Goal: Task Accomplishment & Management: Manage account settings

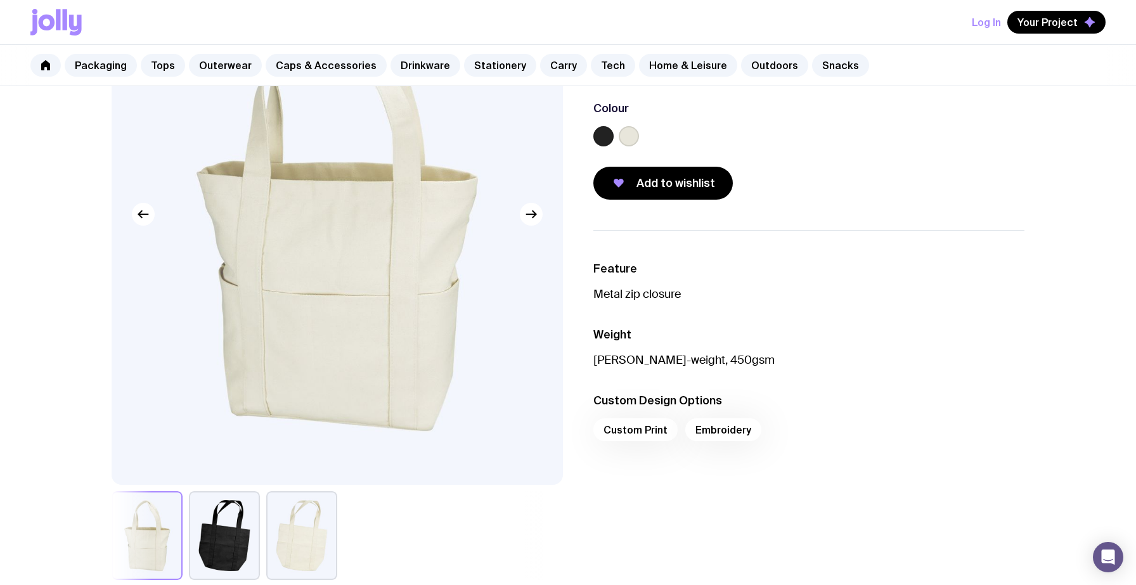
scroll to position [193, 0]
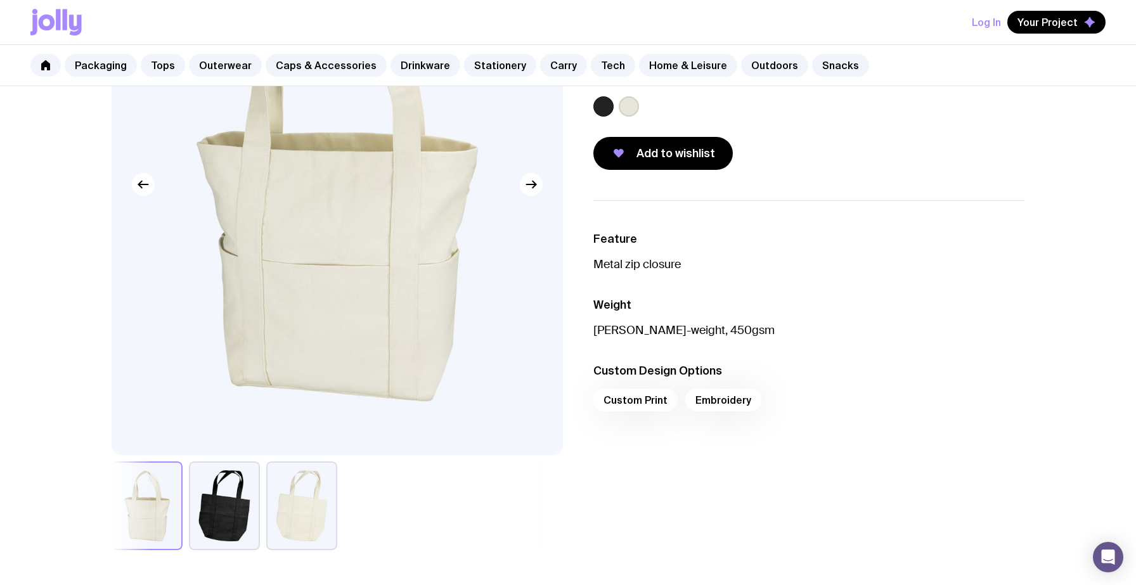
click at [629, 109] on label at bounding box center [629, 106] width 20 height 20
click at [0, 0] on input "radio" at bounding box center [0, 0] width 0 height 0
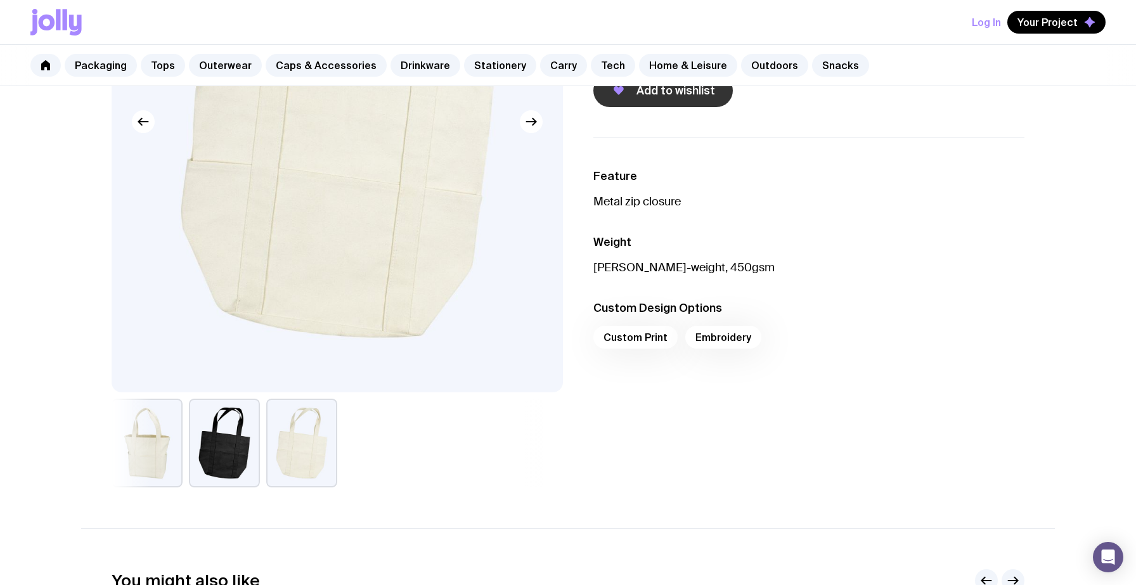
scroll to position [258, 0]
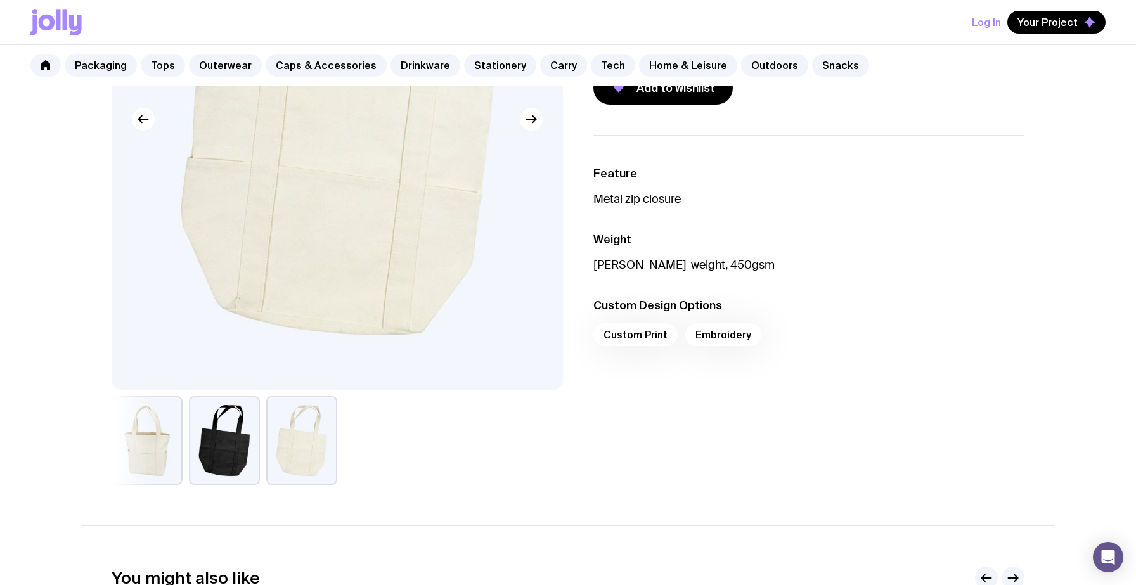
click at [653, 333] on div "Custom Print Embroidery" at bounding box center [808, 338] width 431 height 30
click at [706, 335] on div "Custom Print Embroidery" at bounding box center [808, 338] width 431 height 30
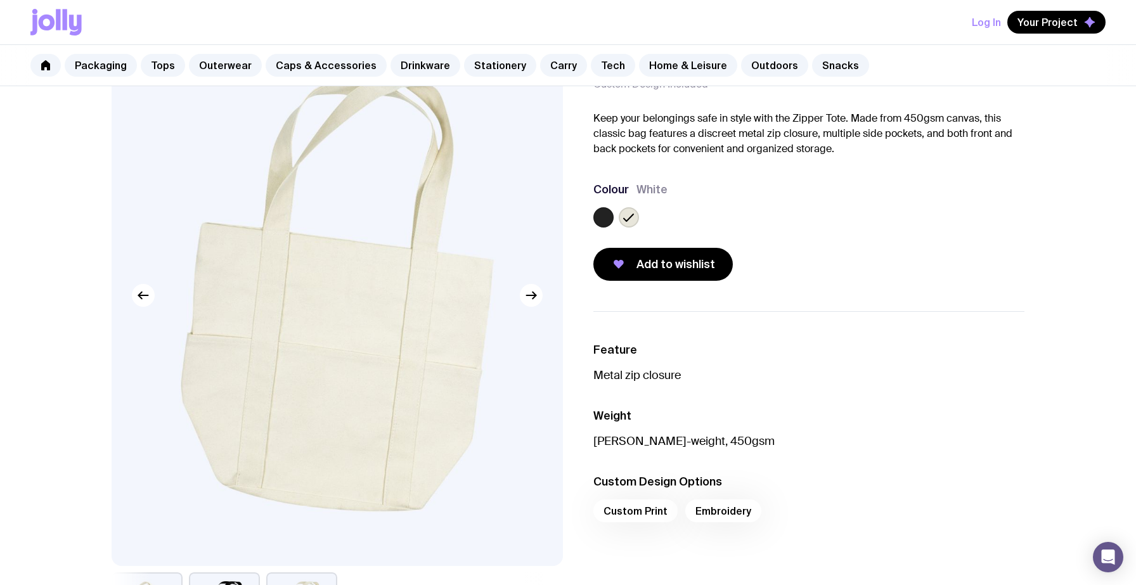
scroll to position [0, 0]
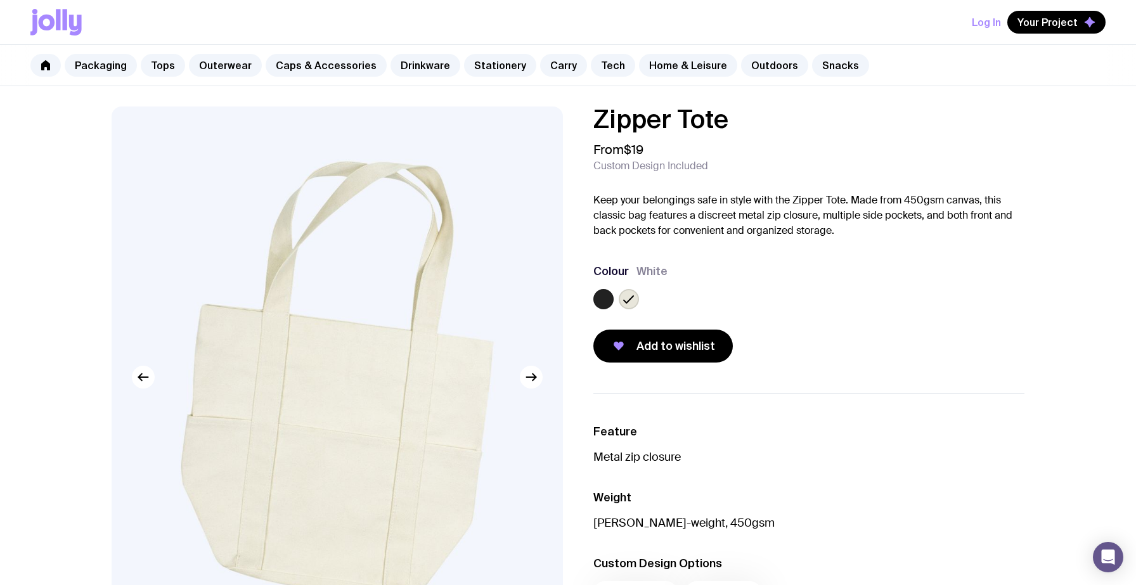
click at [988, 20] on button "Log In" at bounding box center [986, 22] width 29 height 23
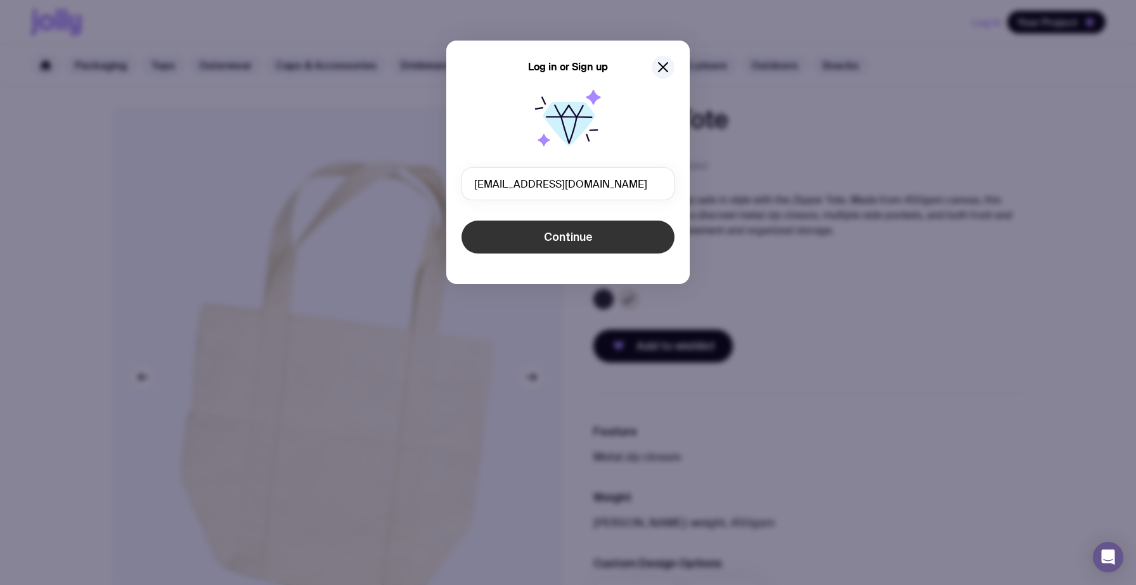
click at [565, 241] on span "Continue" at bounding box center [568, 236] width 49 height 15
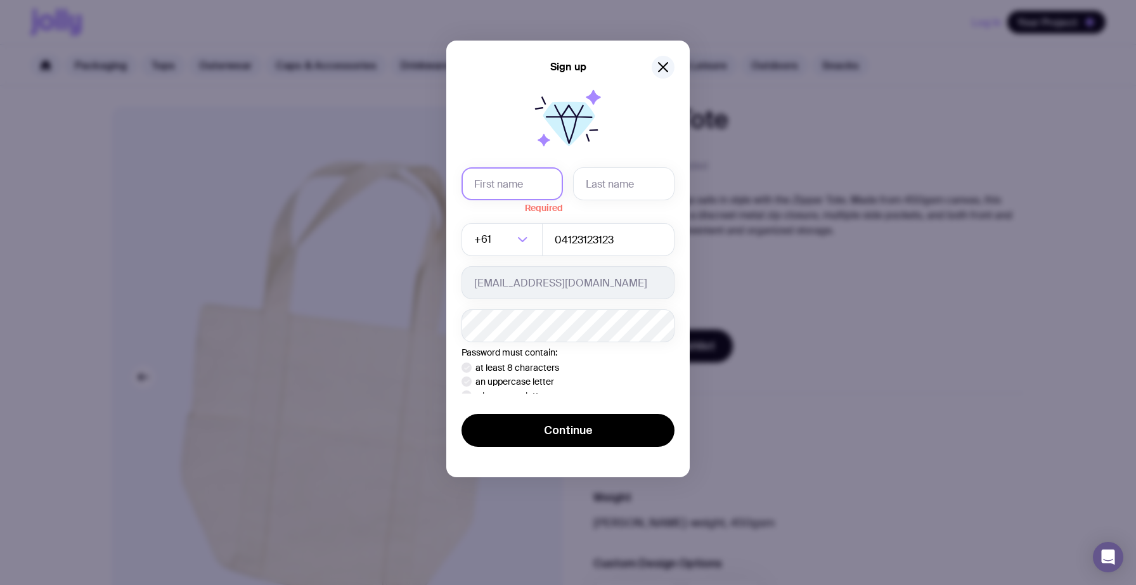
click at [500, 184] on input "text" at bounding box center [511, 183] width 101 height 33
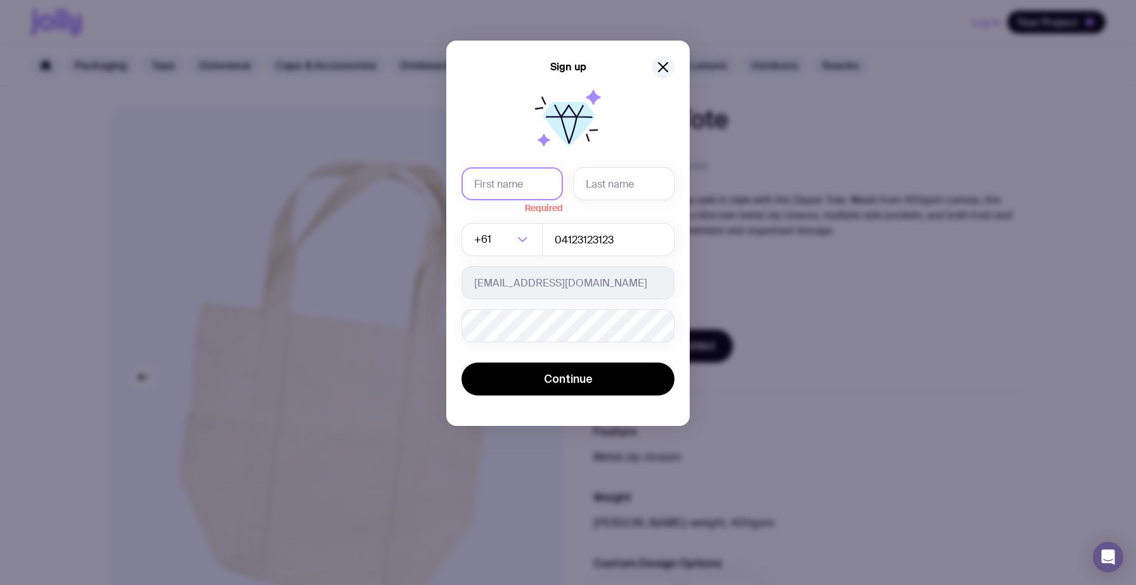
type input "Maria"
type input "Zalazar"
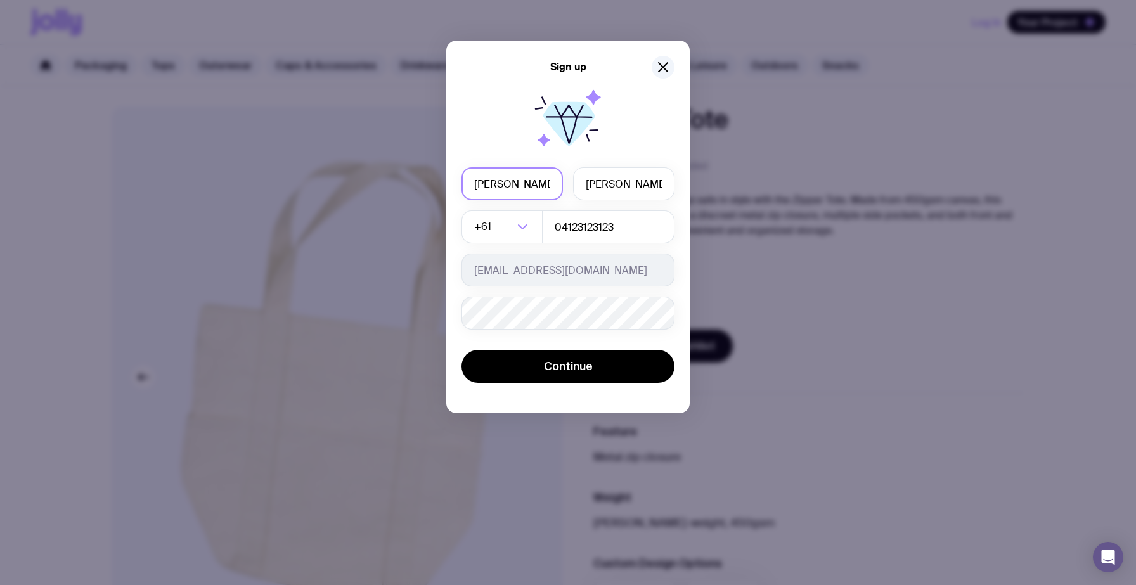
drag, startPoint x: 516, startPoint y: 188, endPoint x: 397, endPoint y: 175, distance: 119.2
click at [397, 183] on div "Sign up Maria Zalazar +61 Loading... 04123123123 ayelen@traza.com.au Password m…" at bounding box center [568, 292] width 1136 height 585
type input "ayelen"
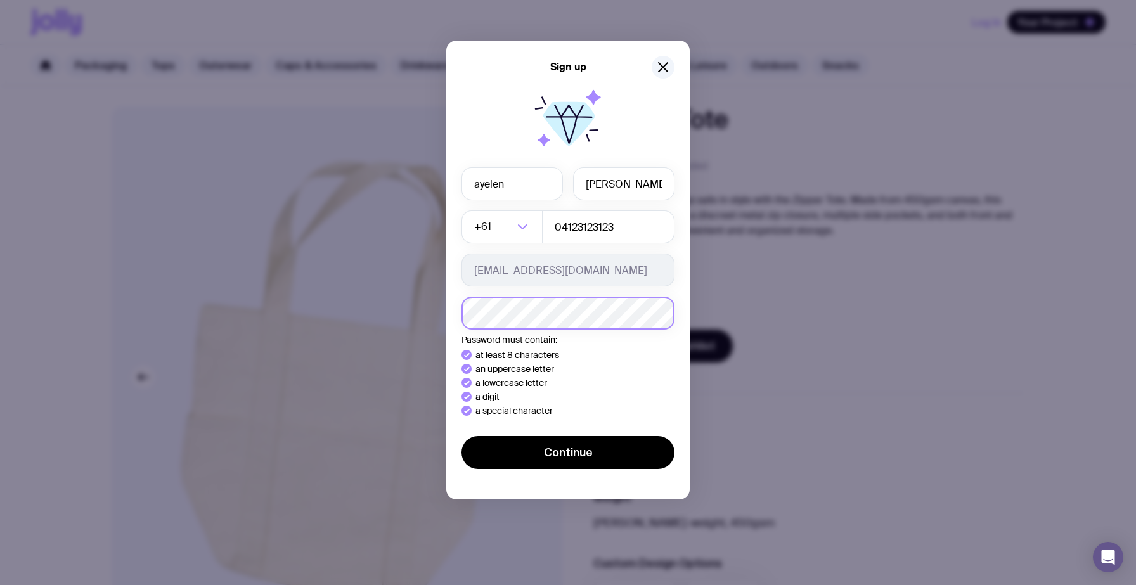
click at [461, 436] on button "Continue" at bounding box center [567, 452] width 213 height 33
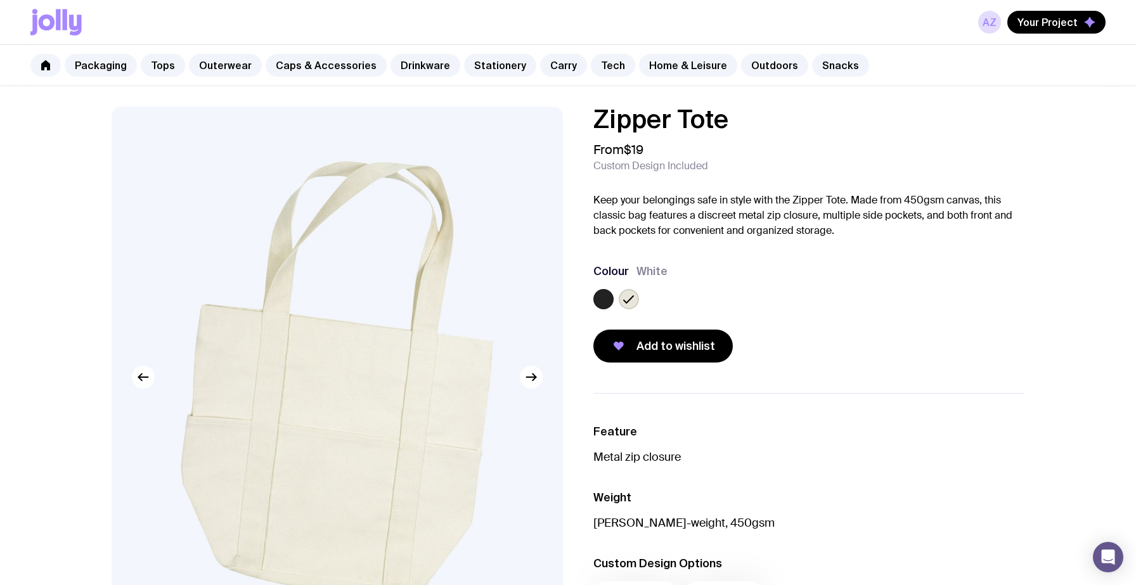
click at [660, 138] on div "Zipper Tote From $19 Custom Design Included Keep your belongings safe in style …" at bounding box center [808, 234] width 431 height 256
click at [660, 345] on span "Add to wishlist" at bounding box center [675, 345] width 79 height 15
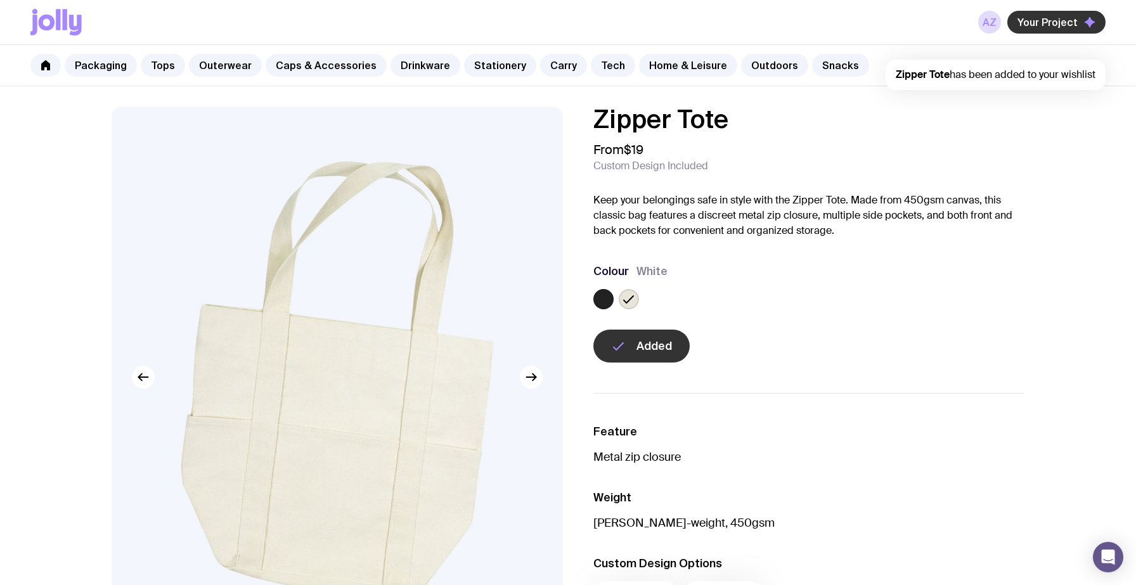
click at [1033, 25] on span "Your Project" at bounding box center [1047, 22] width 60 height 13
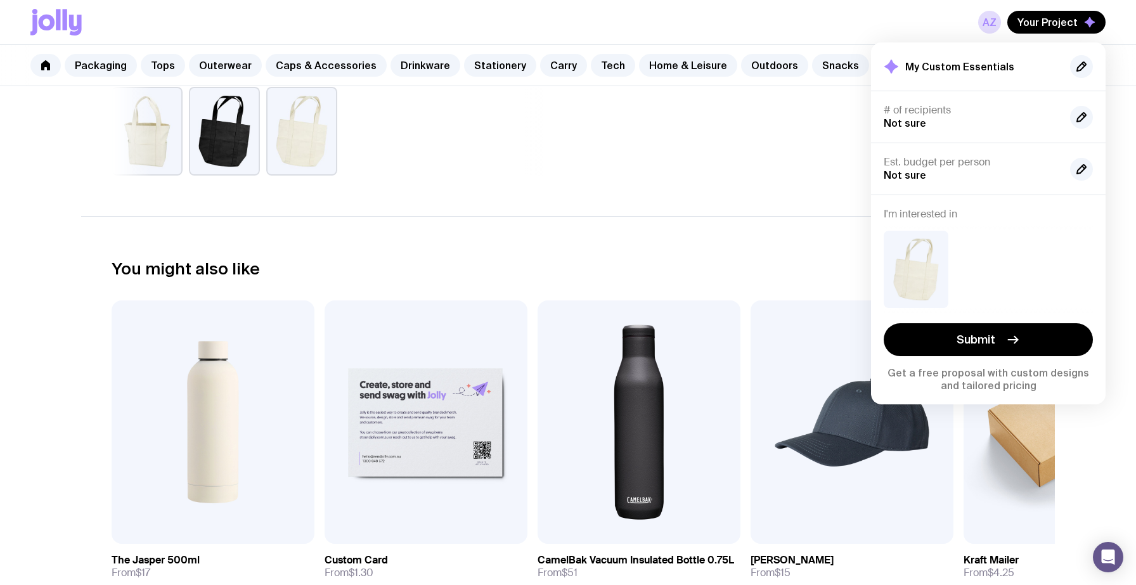
scroll to position [470, 0]
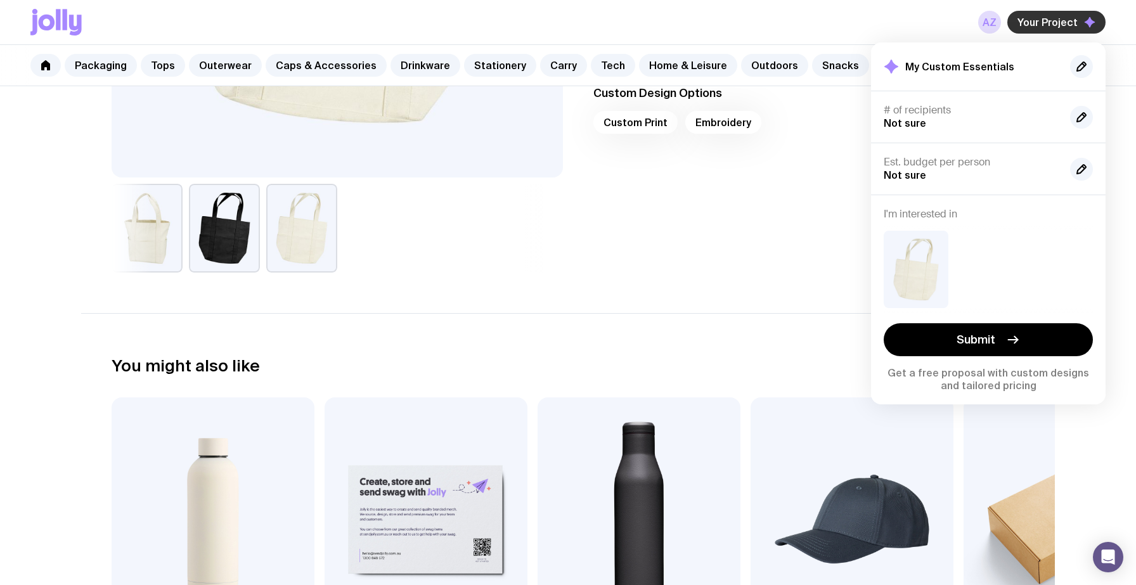
click at [1047, 32] on button "Your Project" at bounding box center [1056, 22] width 98 height 23
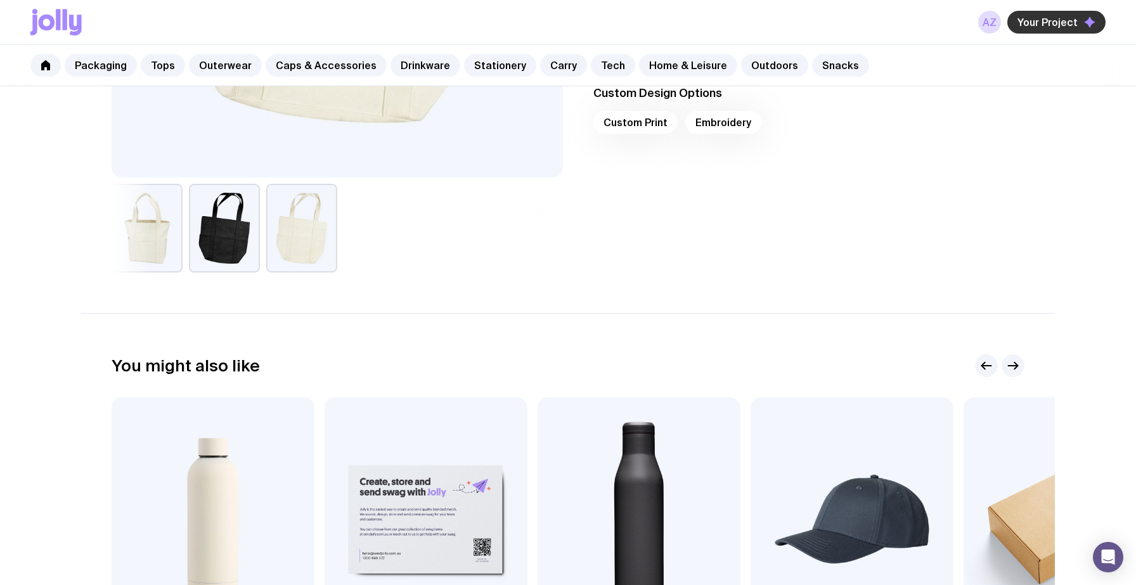
click at [1045, 26] on span "Your Project" at bounding box center [1047, 22] width 60 height 13
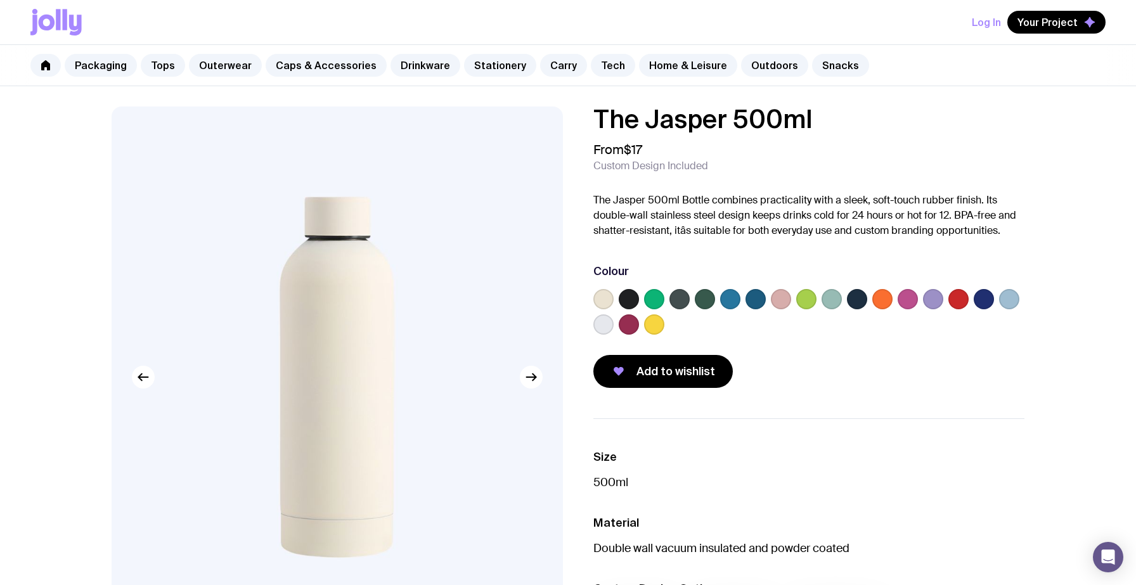
click at [606, 328] on label at bounding box center [603, 324] width 20 height 20
click at [0, 0] on input "radio" at bounding box center [0, 0] width 0 height 0
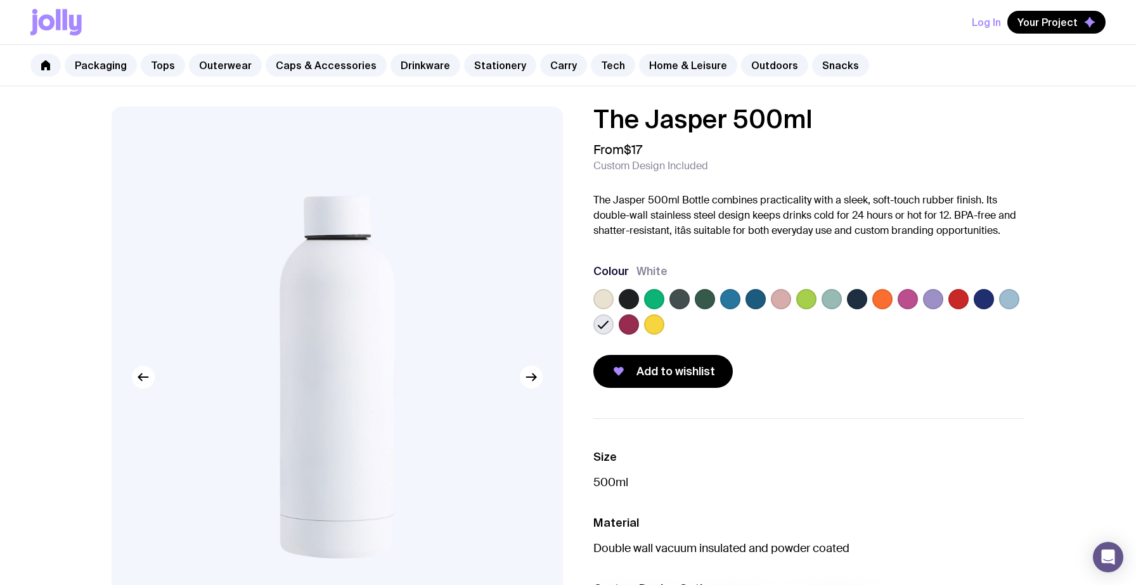
click at [627, 299] on label at bounding box center [629, 299] width 20 height 20
click at [0, 0] on input "radio" at bounding box center [0, 0] width 0 height 0
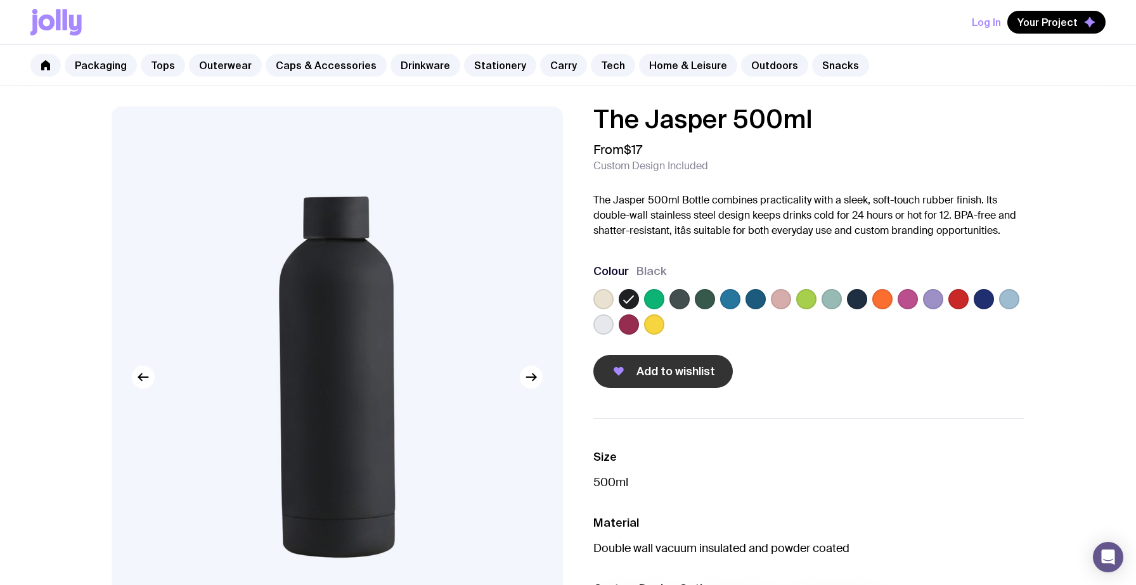
click at [670, 370] on span "Add to wishlist" at bounding box center [675, 371] width 79 height 15
click at [1000, 19] on button "Log In" at bounding box center [986, 22] width 29 height 23
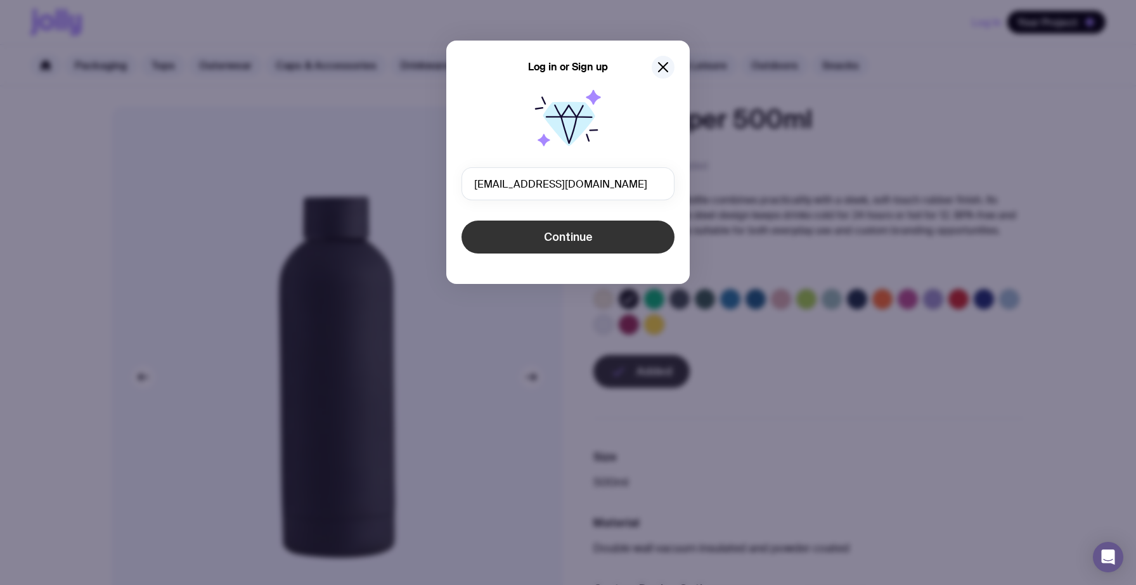
click at [584, 236] on span "Continue" at bounding box center [568, 236] width 49 height 15
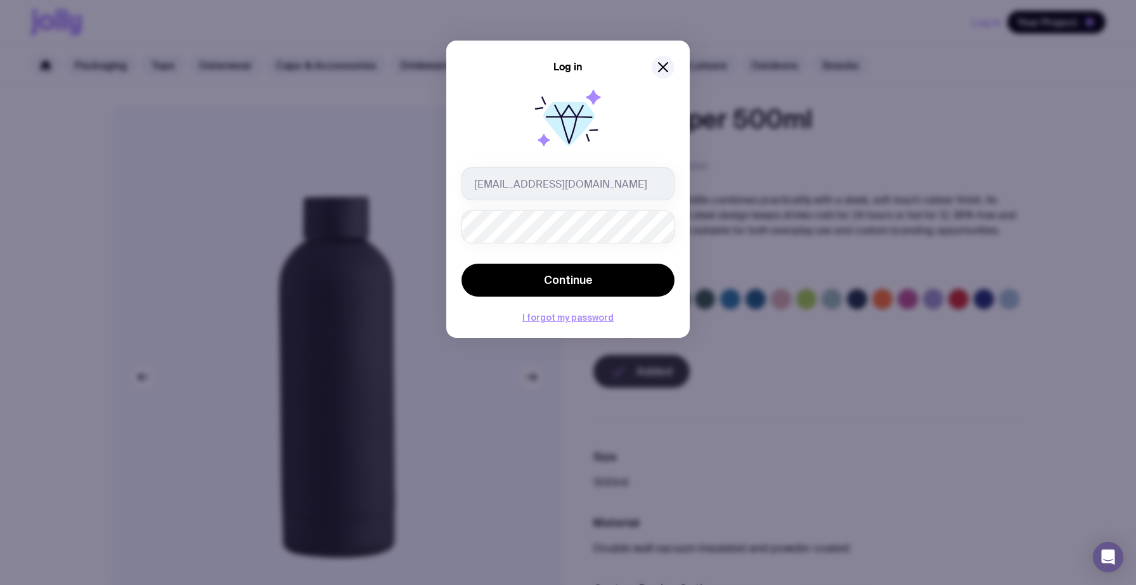
click at [461, 264] on button "Continue" at bounding box center [567, 280] width 213 height 33
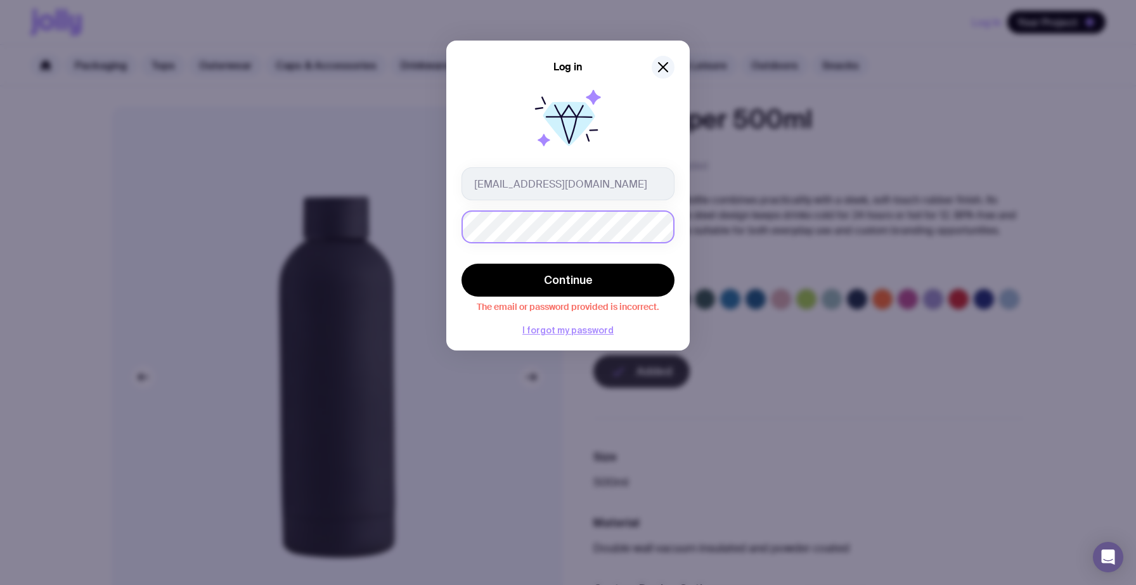
click at [461, 264] on button "Continue" at bounding box center [567, 280] width 213 height 33
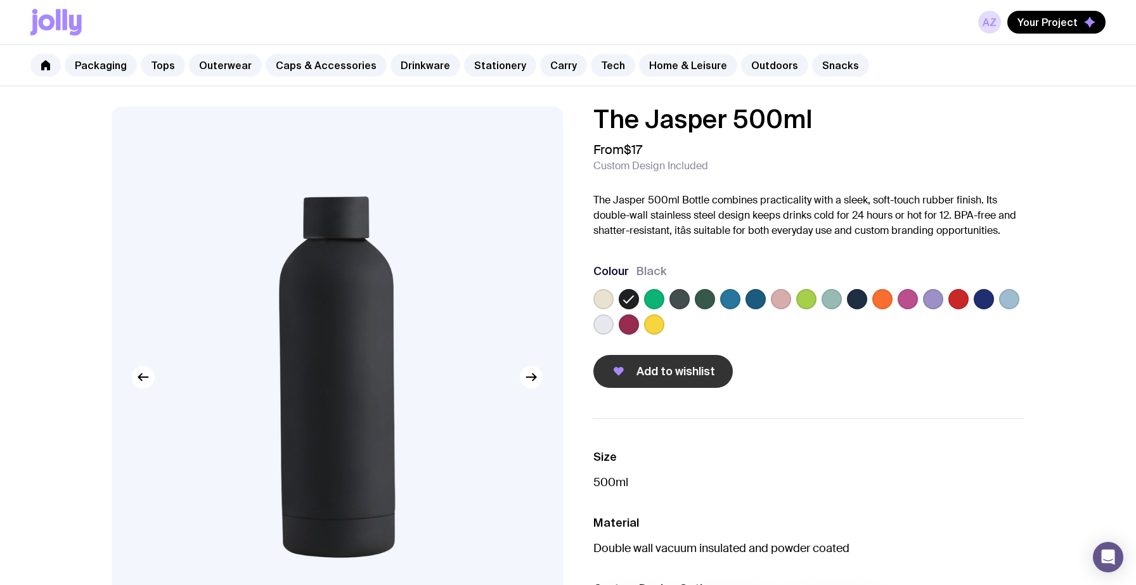
click at [662, 370] on span "Add to wishlist" at bounding box center [675, 371] width 79 height 15
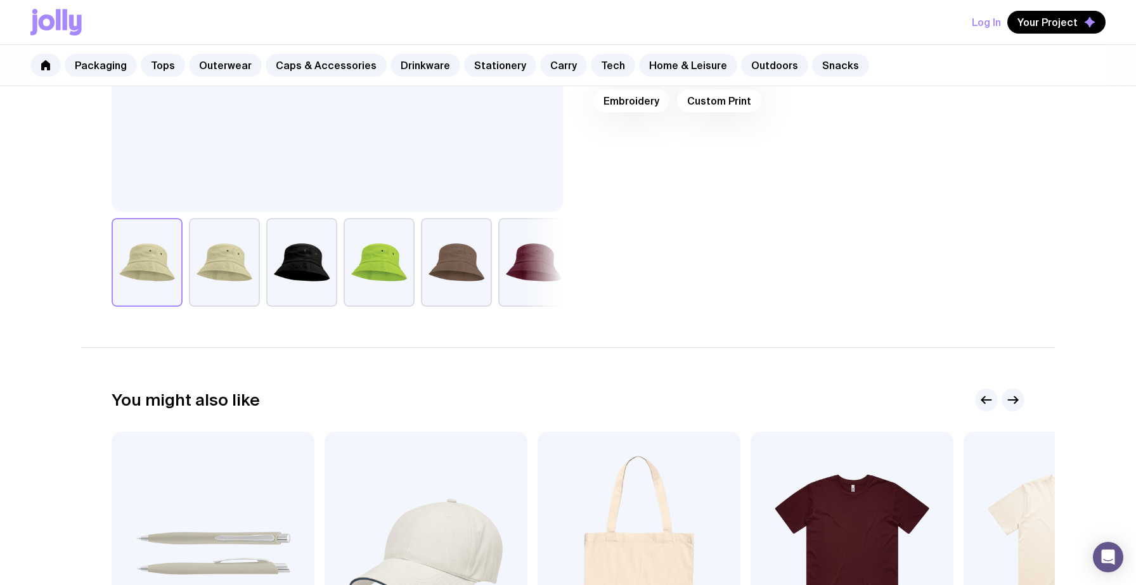
scroll to position [463, 0]
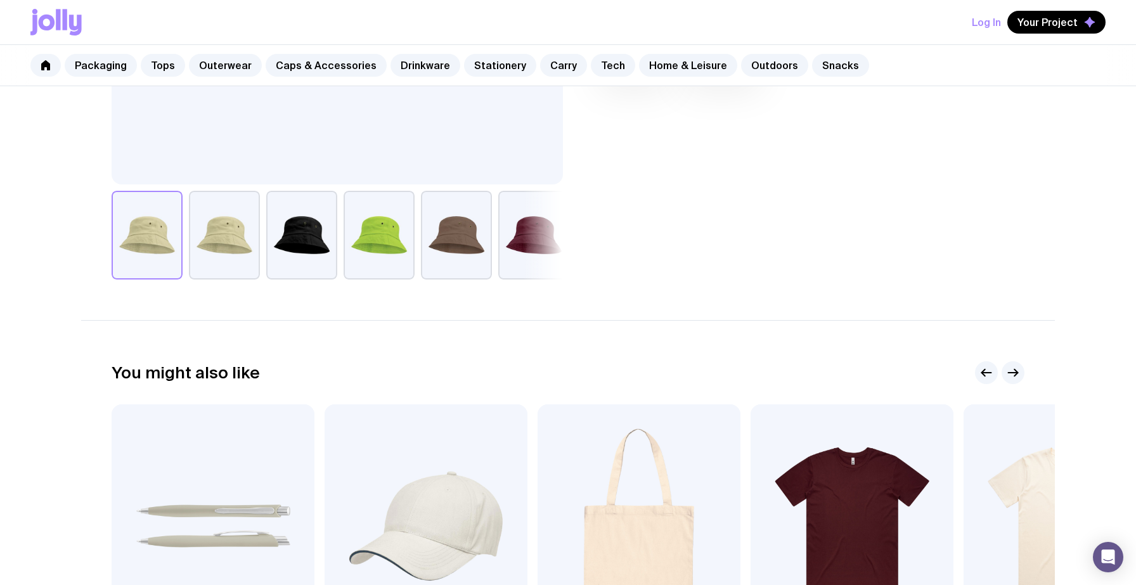
click at [527, 238] on button "button" at bounding box center [533, 235] width 71 height 89
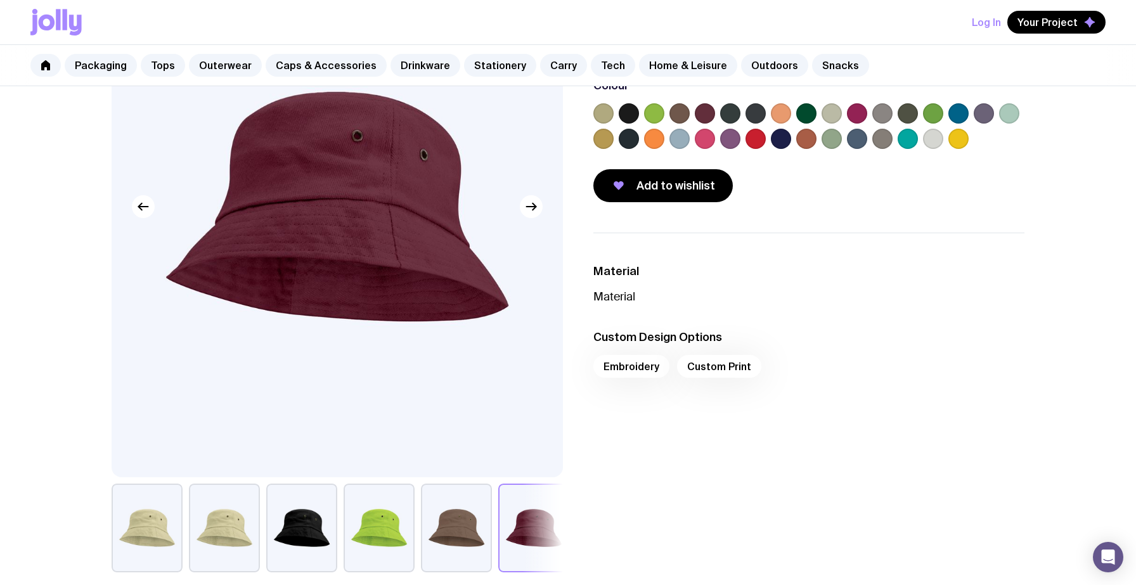
scroll to position [170, 0]
click at [529, 216] on button "button" at bounding box center [531, 207] width 23 height 23
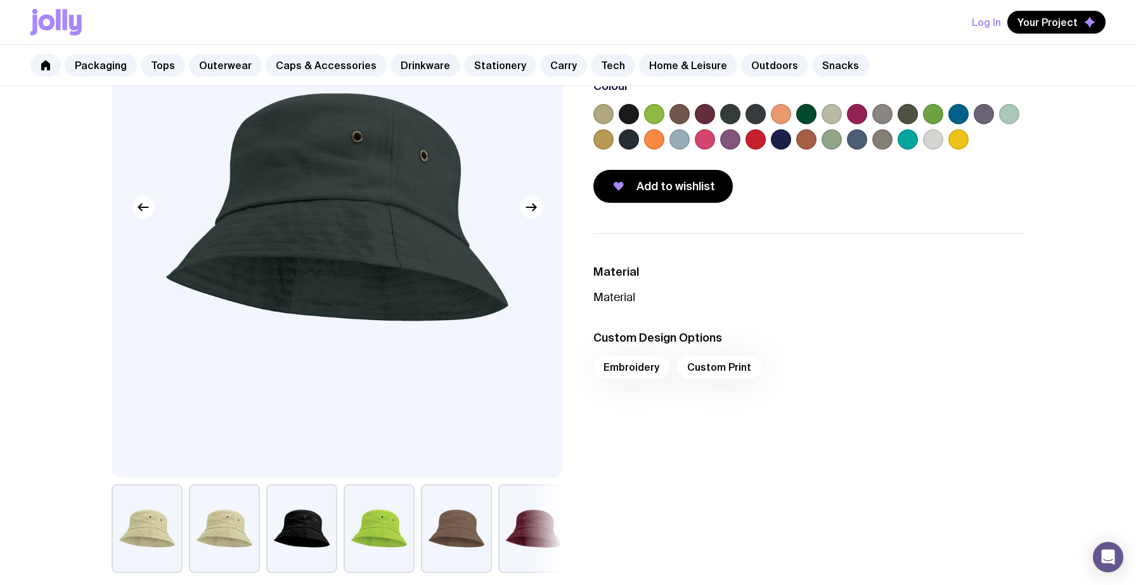
click at [529, 216] on button "button" at bounding box center [531, 207] width 23 height 23
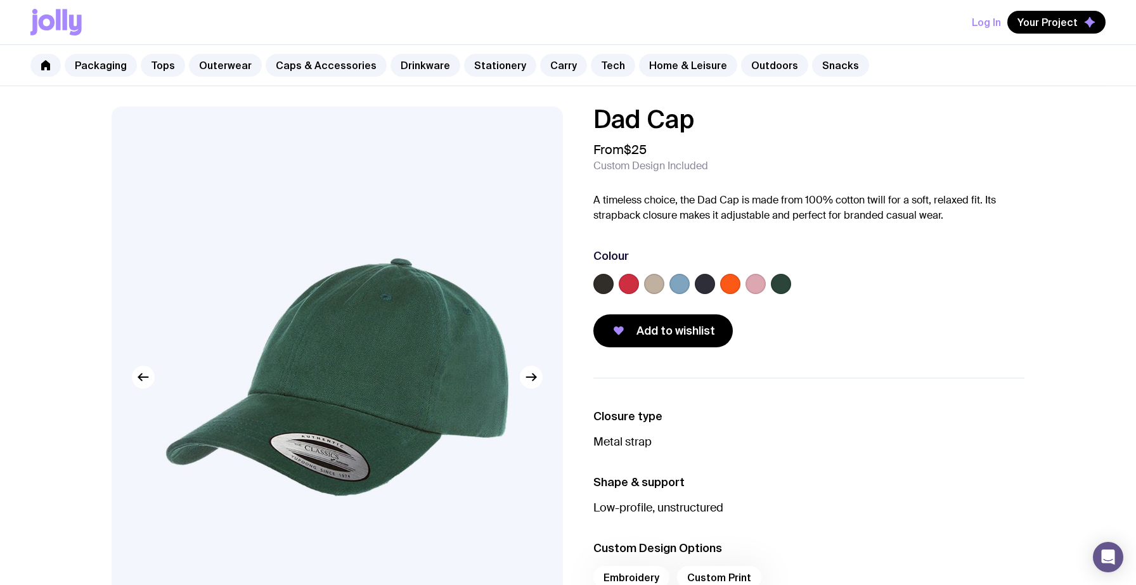
click at [600, 292] on label at bounding box center [603, 284] width 20 height 20
click at [0, 0] on input "radio" at bounding box center [0, 0] width 0 height 0
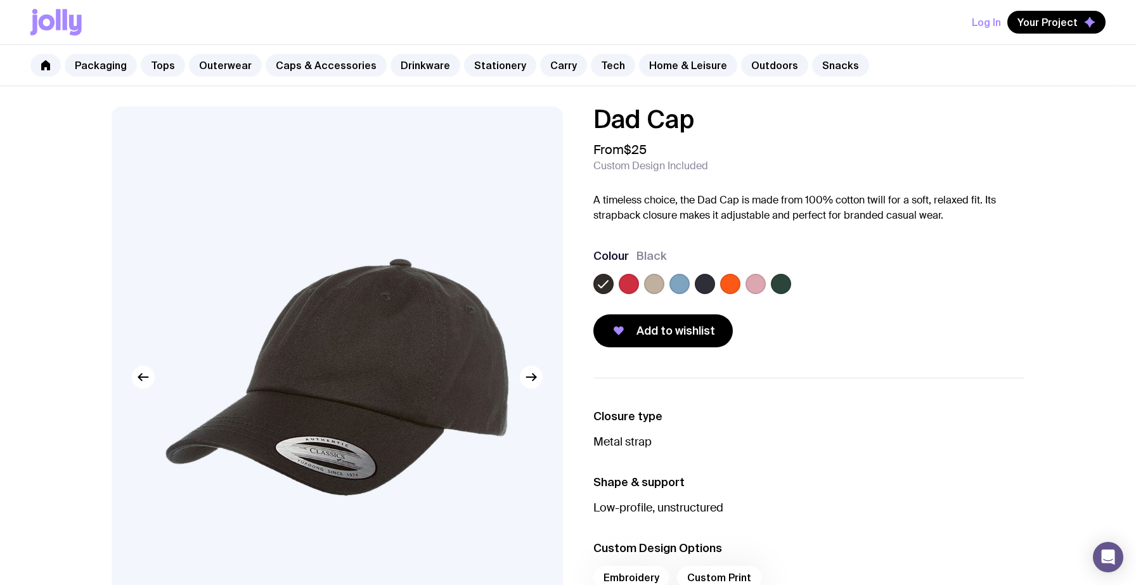
click at [660, 284] on label at bounding box center [654, 284] width 20 height 20
click at [0, 0] on input "radio" at bounding box center [0, 0] width 0 height 0
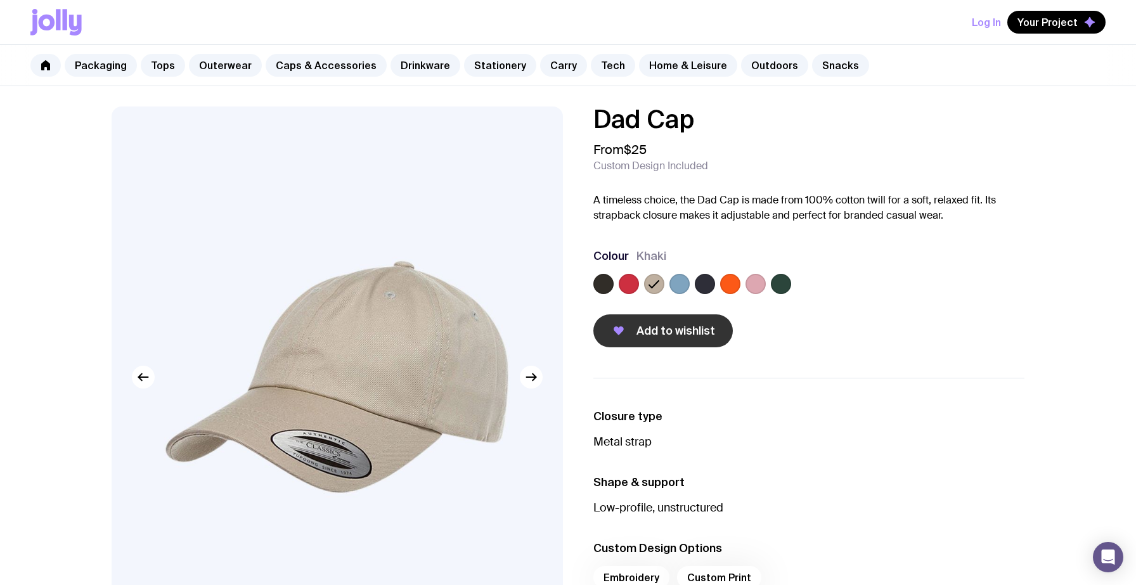
click at [666, 333] on span "Add to wishlist" at bounding box center [675, 330] width 79 height 15
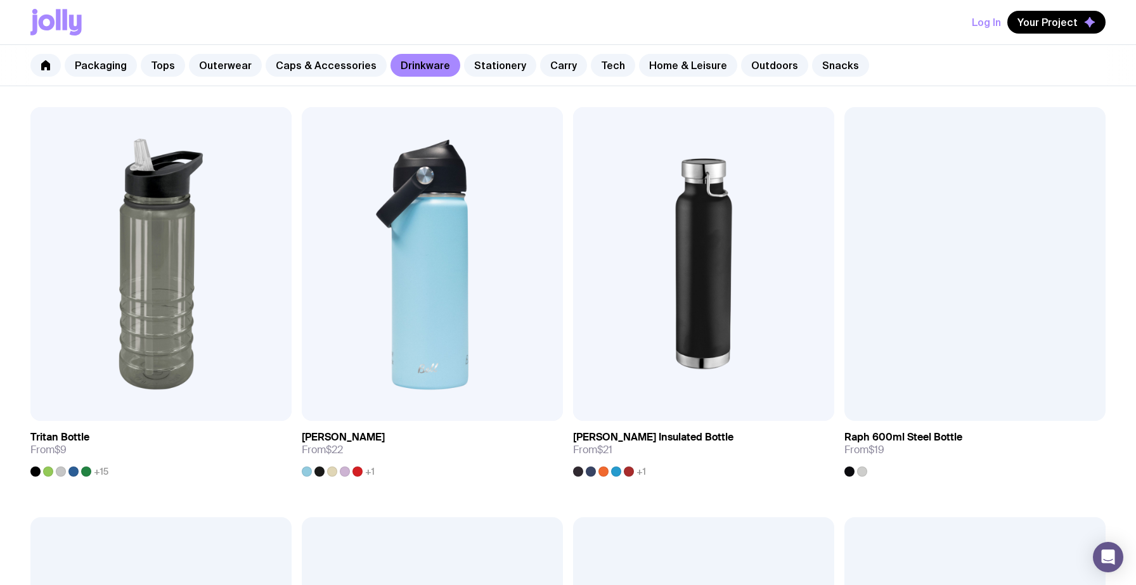
scroll to position [1474, 0]
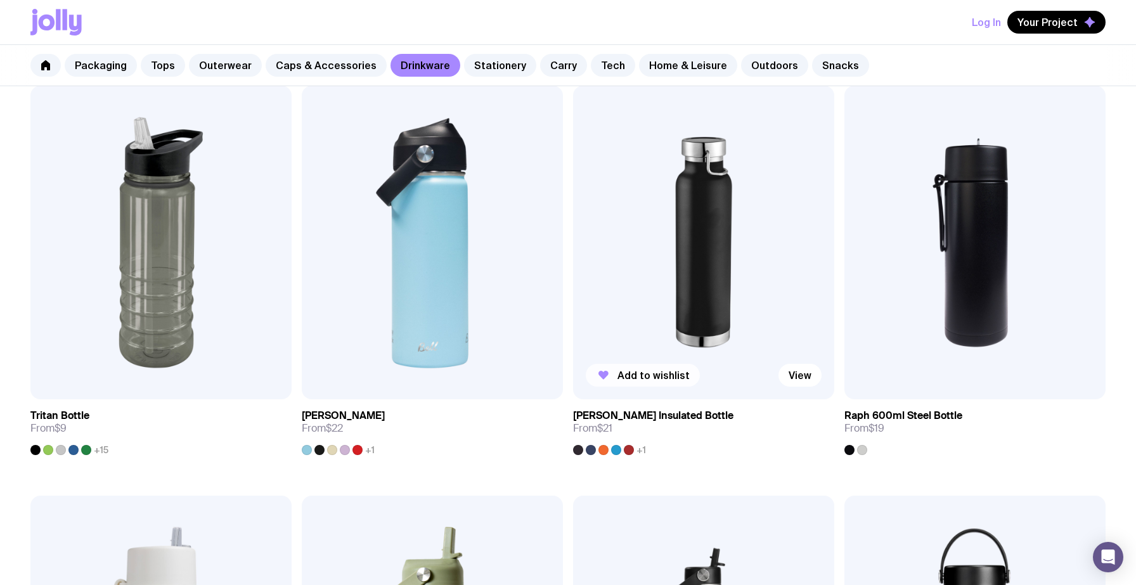
click at [667, 377] on span "Add to wishlist" at bounding box center [653, 375] width 72 height 13
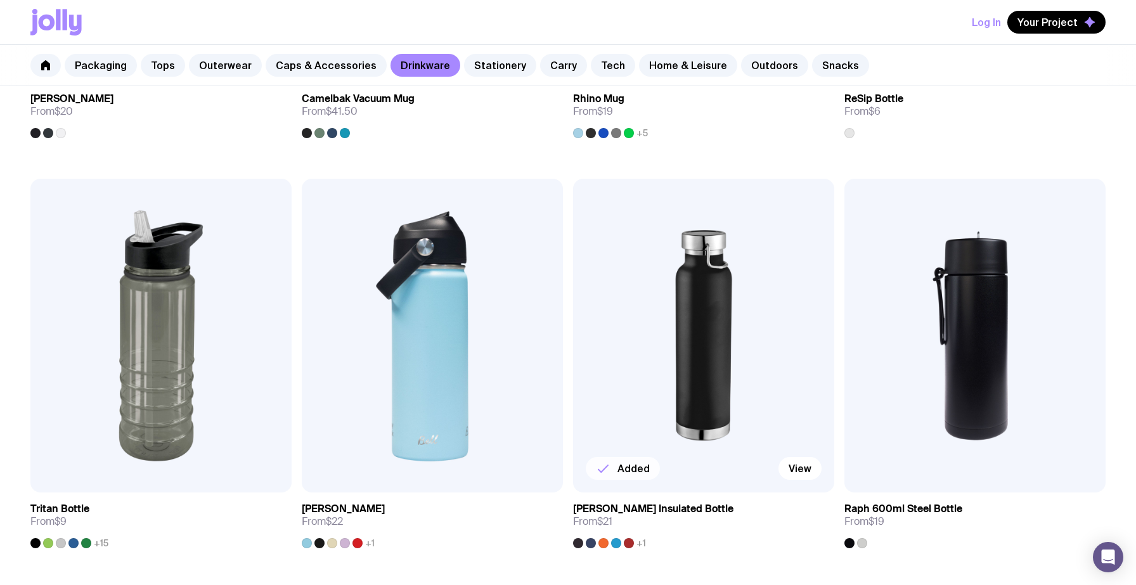
scroll to position [1389, 0]
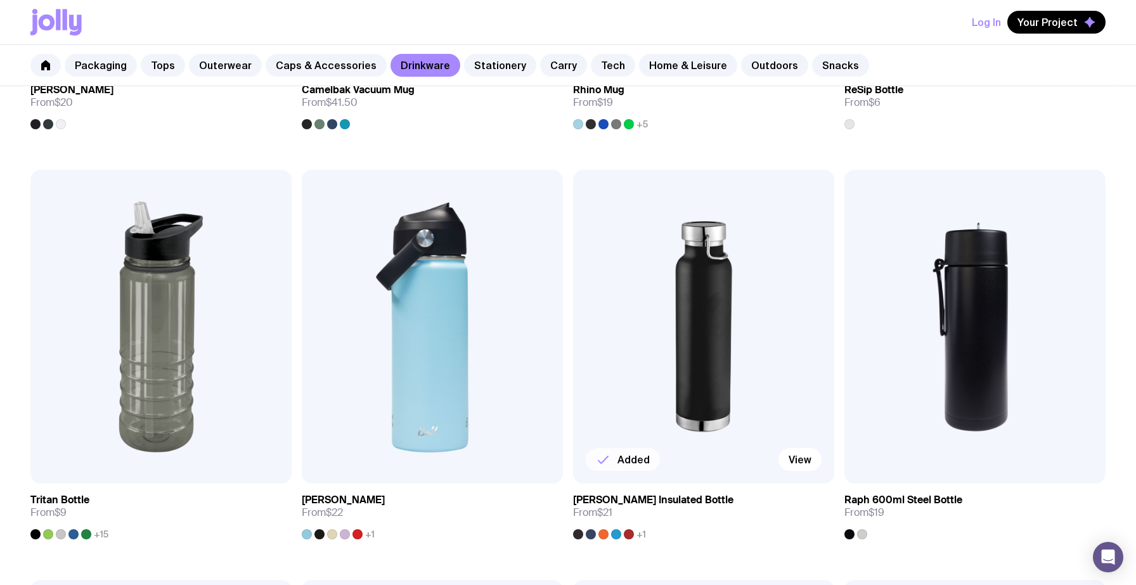
click at [690, 269] on img at bounding box center [703, 326] width 261 height 313
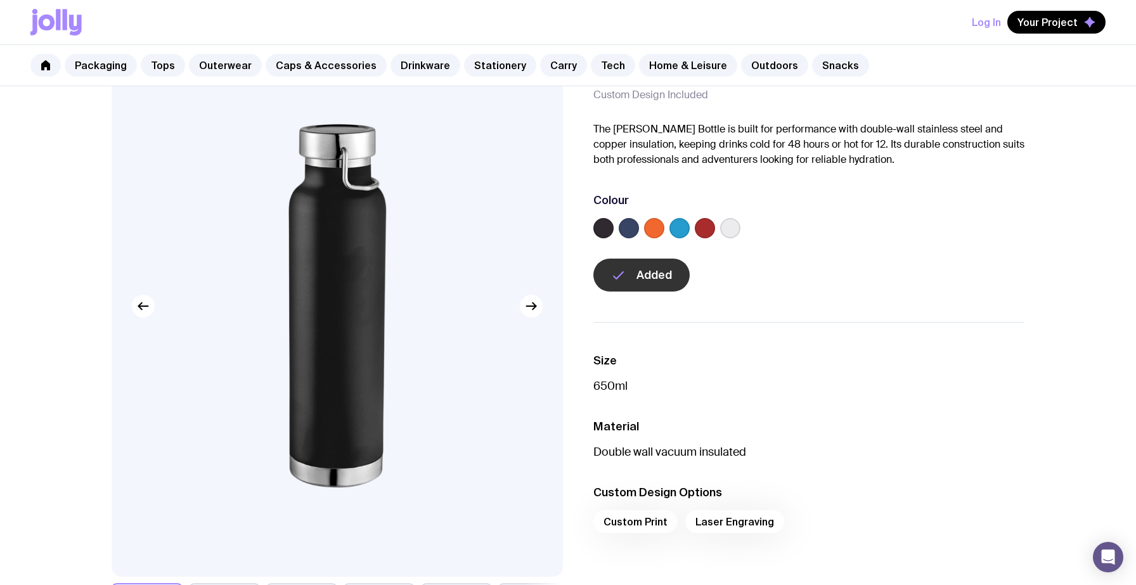
scroll to position [85, 0]
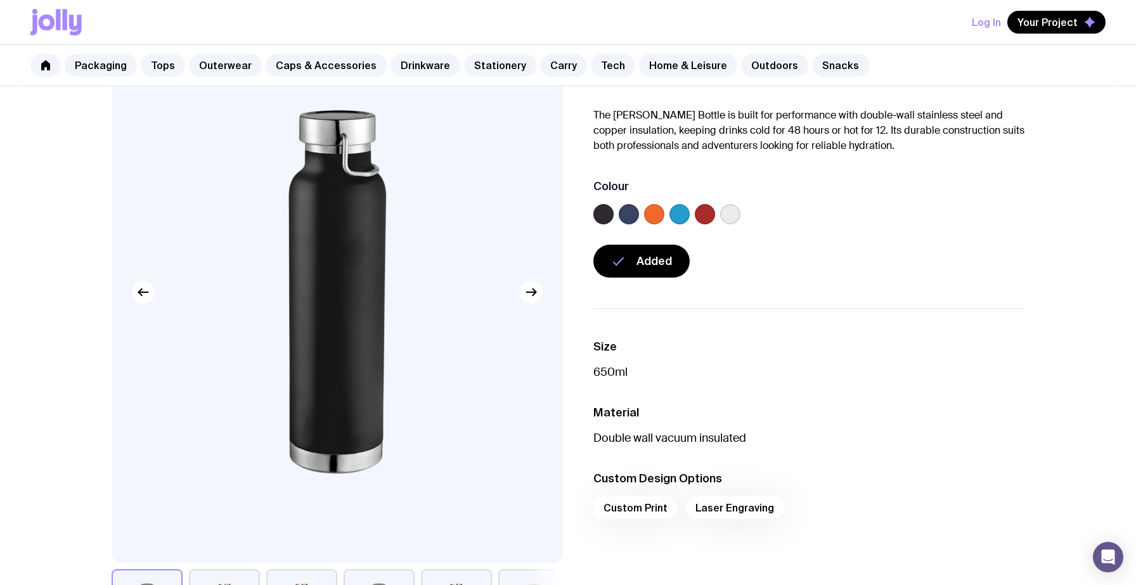
click at [716, 214] on div at bounding box center [808, 216] width 431 height 25
click at [600, 219] on label at bounding box center [603, 214] width 20 height 20
click at [0, 0] on input "radio" at bounding box center [0, 0] width 0 height 0
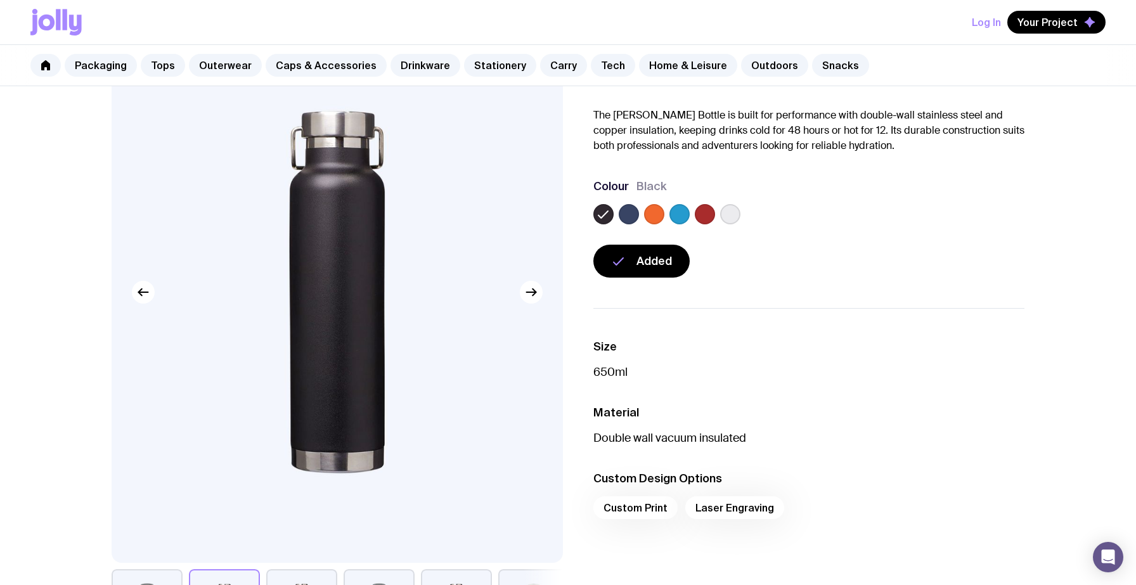
click at [978, 28] on button "Log In" at bounding box center [986, 22] width 29 height 23
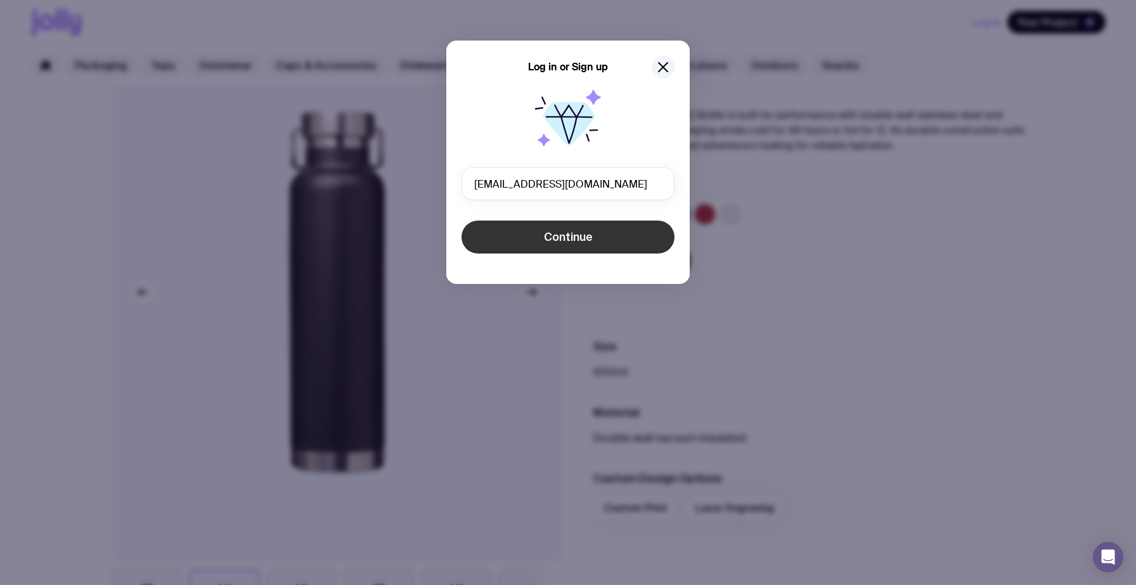
click at [581, 248] on button "Continue" at bounding box center [567, 237] width 213 height 33
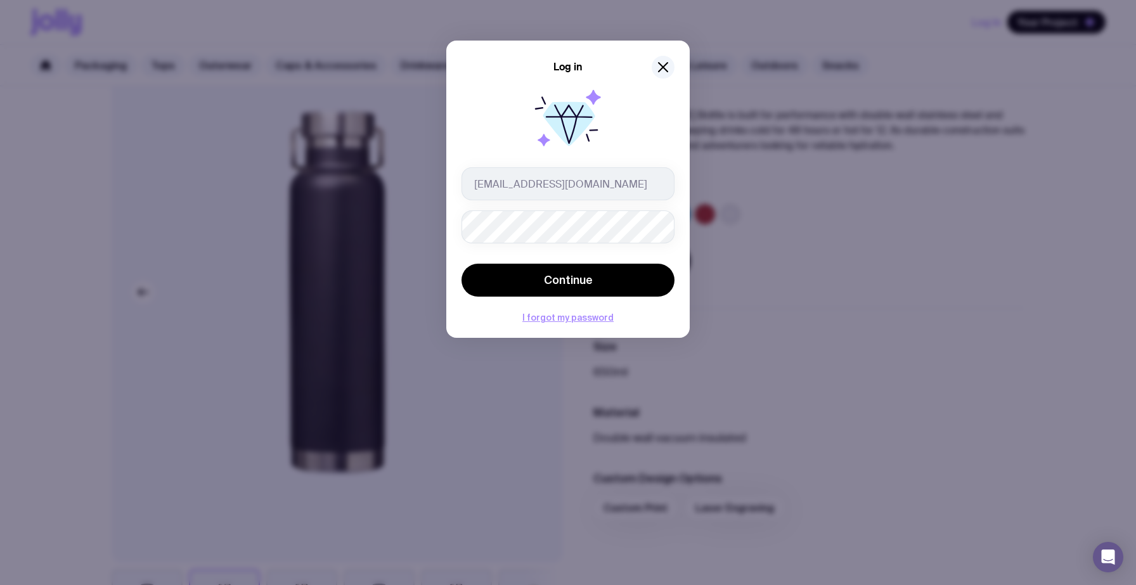
click at [580, 244] on form "ayelen@traza.com.au Continue" at bounding box center [567, 233] width 213 height 132
click at [461, 264] on button "Continue" at bounding box center [567, 280] width 213 height 33
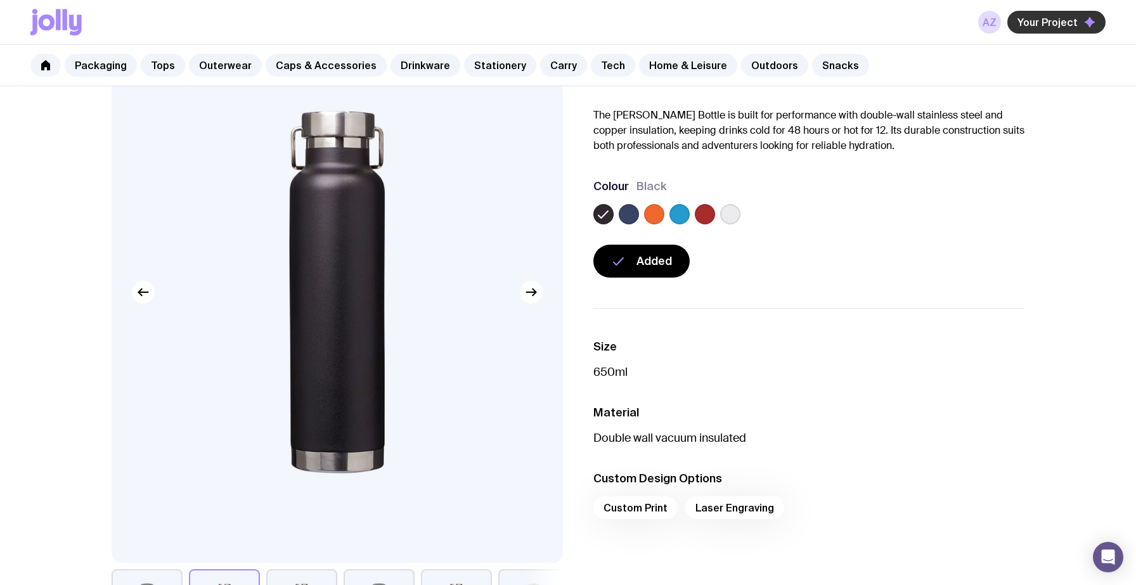
click at [1064, 25] on span "Your Project" at bounding box center [1047, 22] width 60 height 13
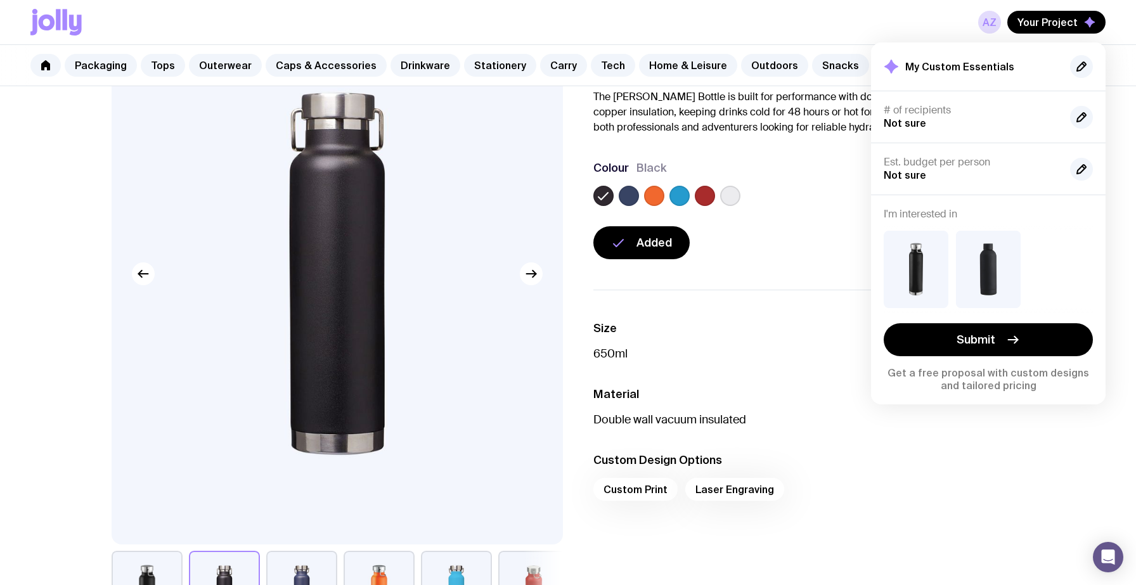
scroll to position [0, 0]
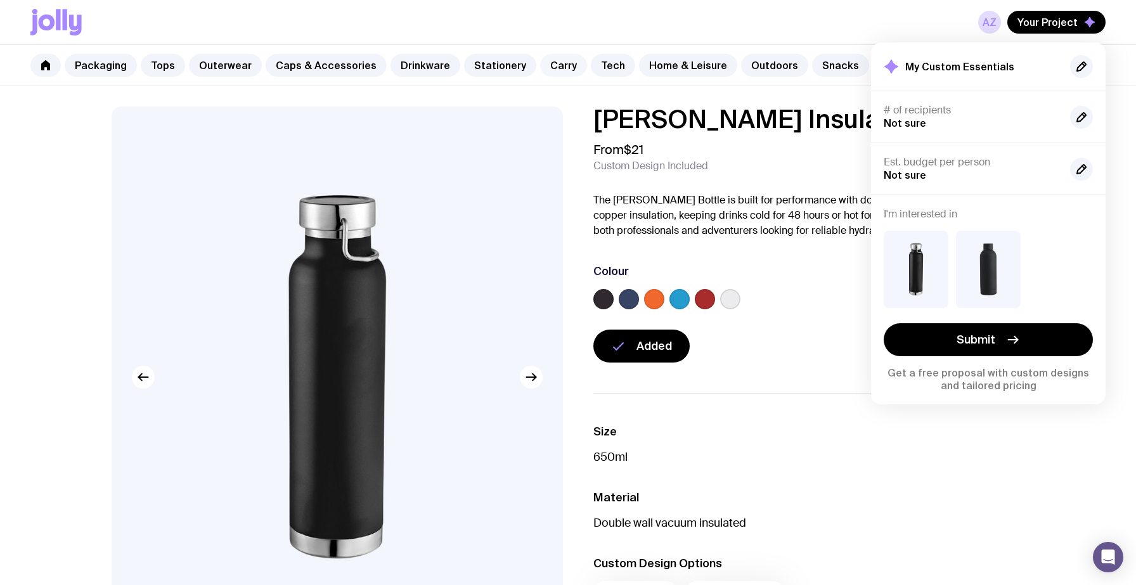
click at [550, 63] on link "Carry" at bounding box center [563, 65] width 47 height 23
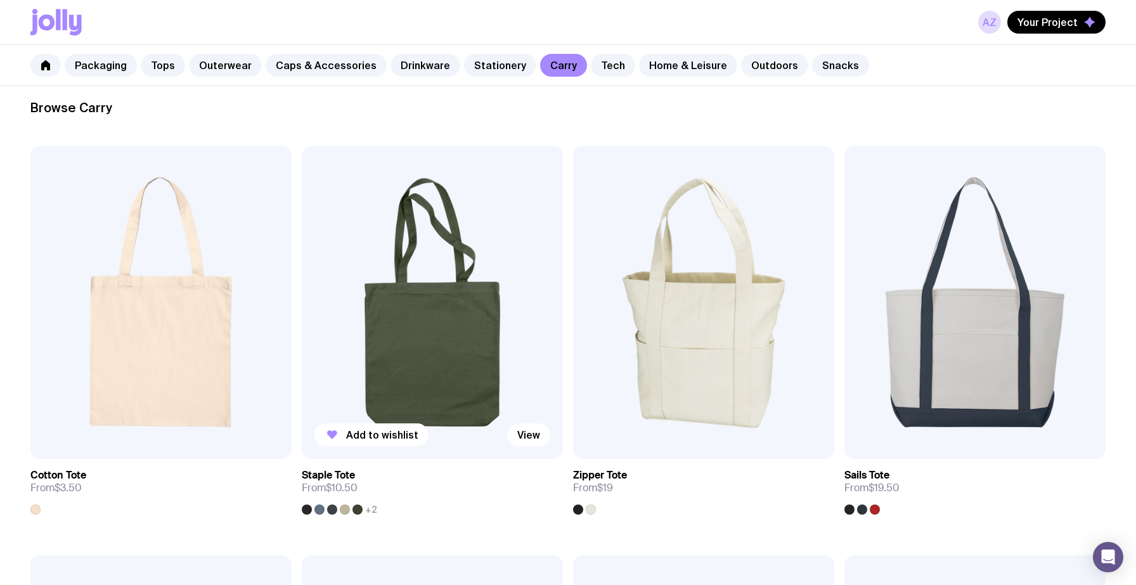
scroll to position [191, 0]
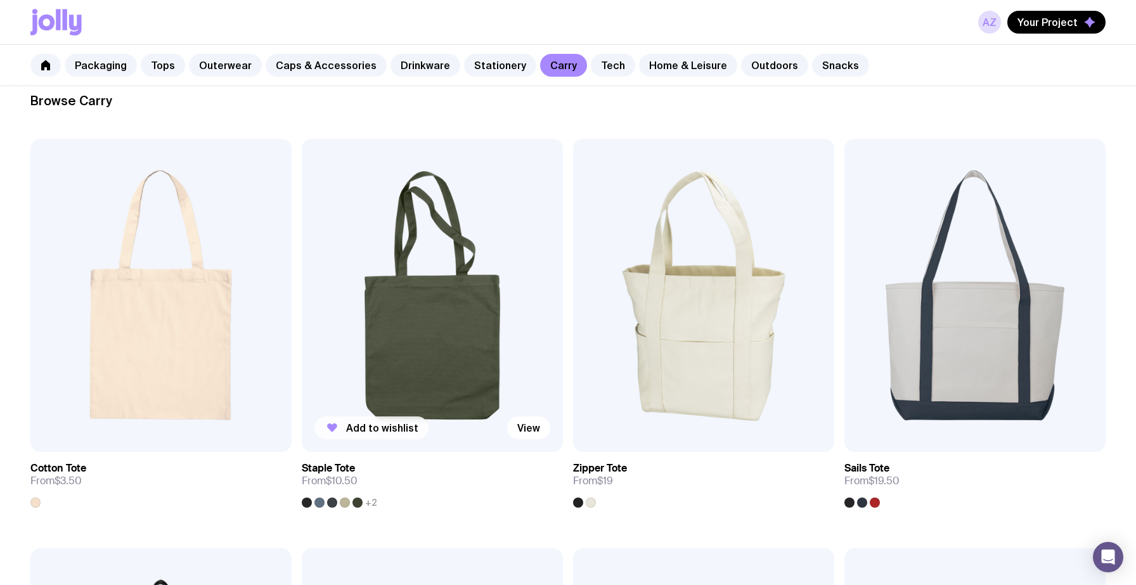
click at [389, 434] on button "Add to wishlist" at bounding box center [371, 427] width 114 height 23
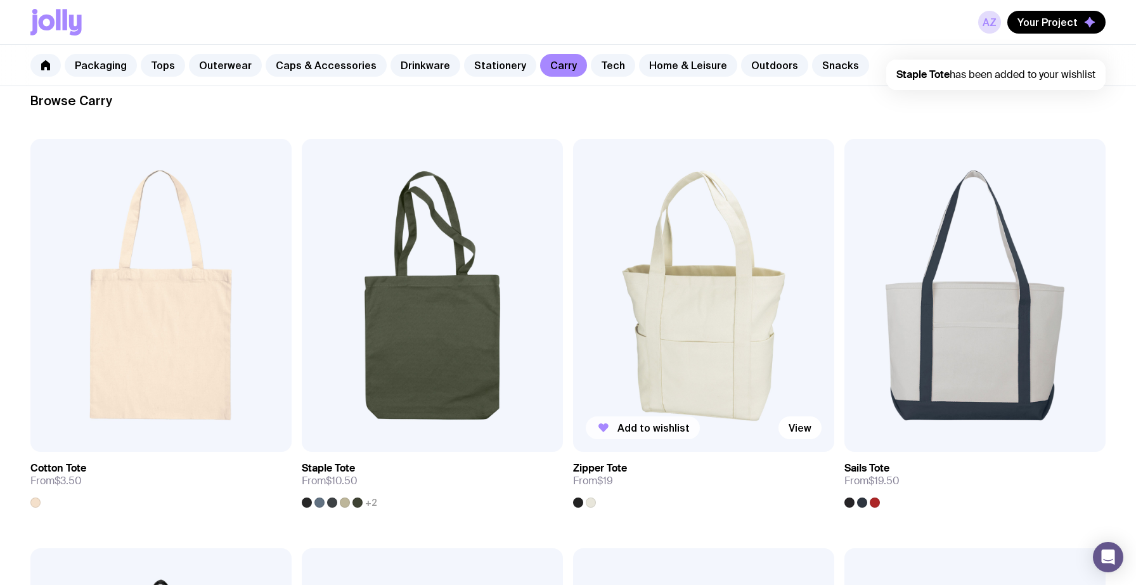
scroll to position [0, 0]
click at [673, 431] on span "Add to wishlist" at bounding box center [653, 428] width 72 height 13
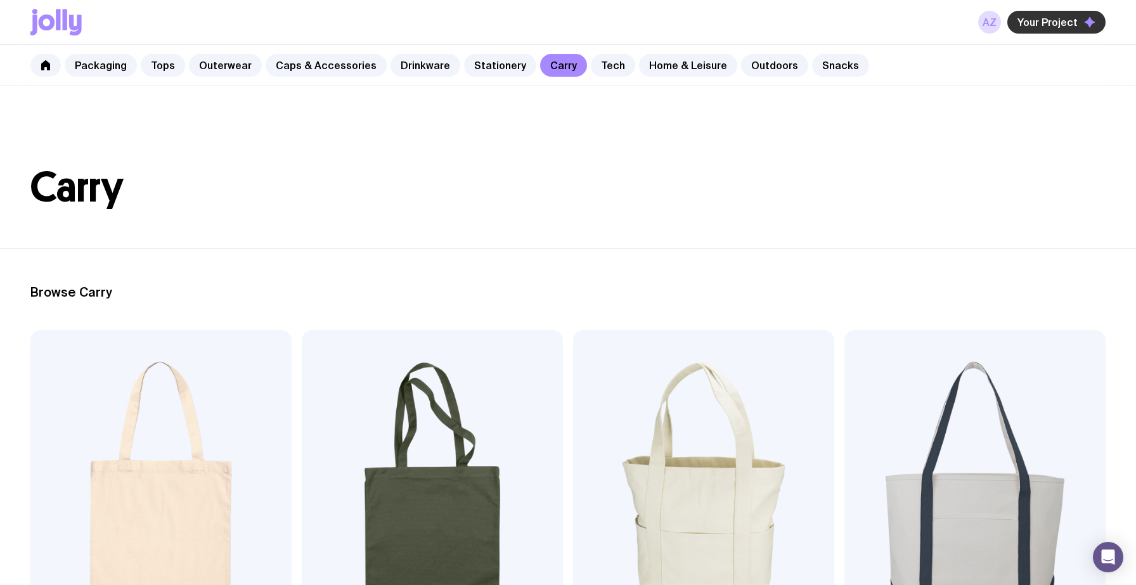
click at [1062, 19] on span "Your Project" at bounding box center [1047, 22] width 60 height 13
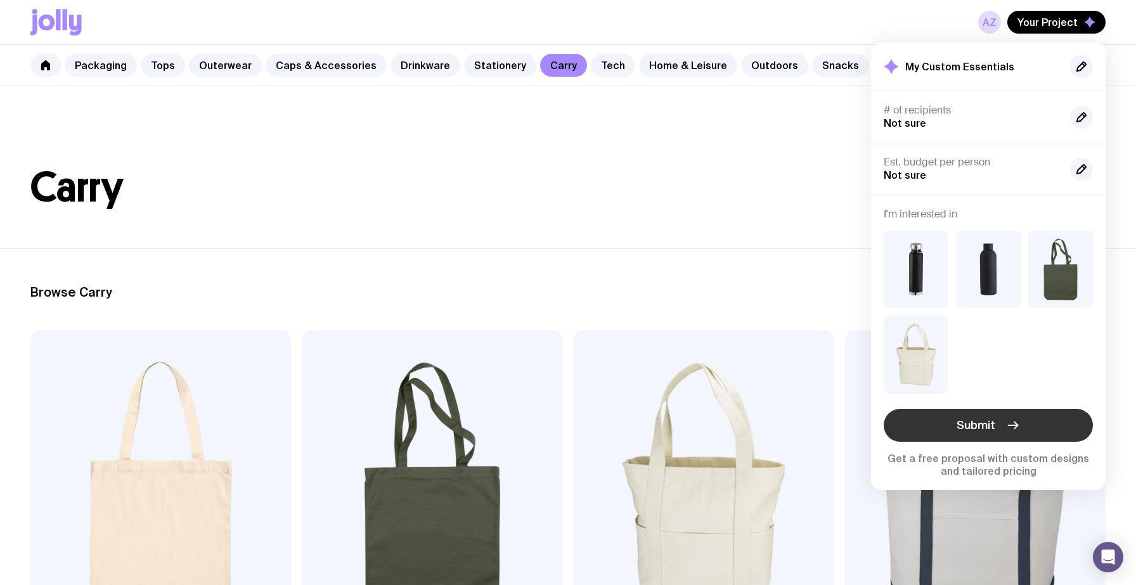
click at [950, 425] on button "Submit" at bounding box center [988, 425] width 209 height 33
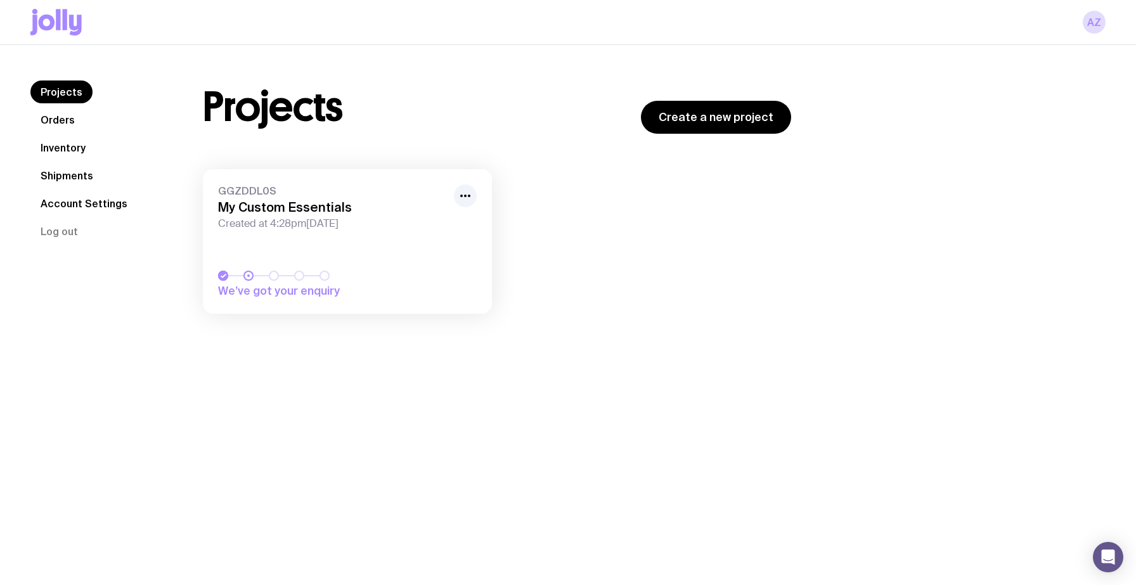
click at [354, 32] on div "aZ" at bounding box center [567, 22] width 1075 height 44
